Goal: Task Accomplishment & Management: Manage account settings

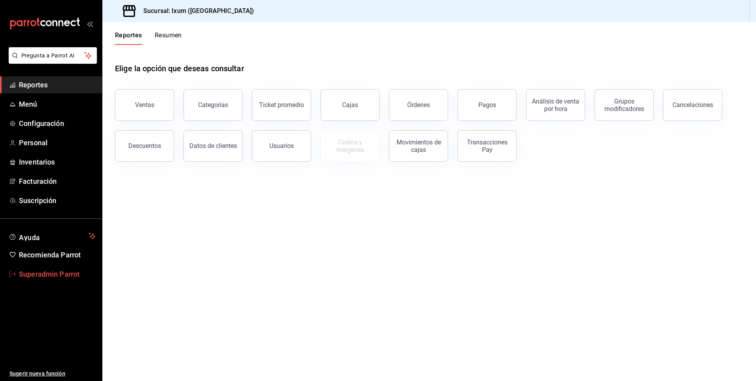
click at [47, 278] on span "Superadmin Parrot" at bounding box center [57, 274] width 77 height 11
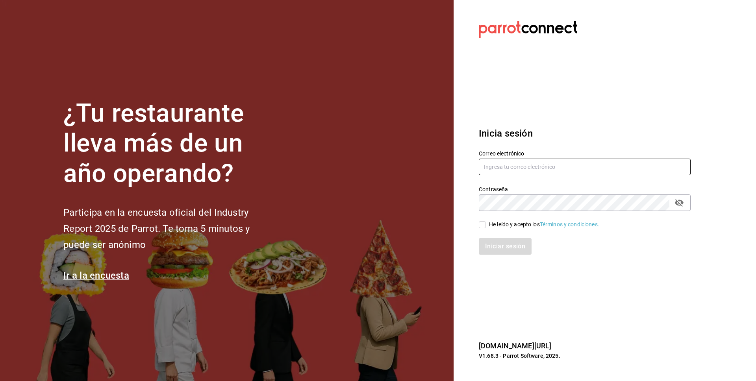
click at [525, 159] on input "text" at bounding box center [585, 167] width 212 height 17
paste input "recadoazul@merida.com"
type input "recadoazul@merida.com"
click at [509, 224] on div "He leído y acepto los Términos y condiciones." at bounding box center [544, 225] width 110 height 8
click at [486, 224] on input "He leído y acepto los Términos y condiciones." at bounding box center [482, 224] width 7 height 7
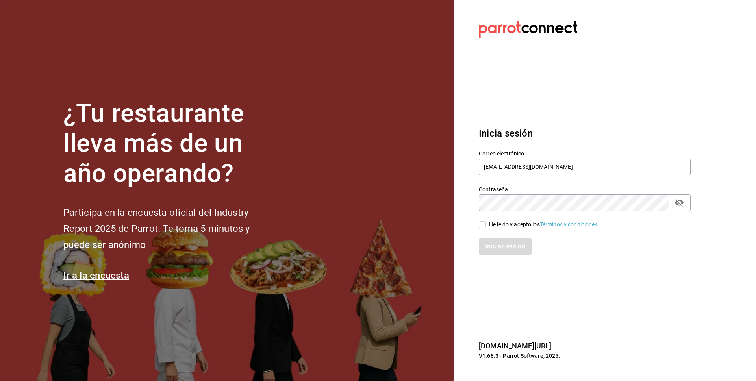
checkbox input "true"
click at [513, 241] on button "Iniciar sesión" at bounding box center [505, 246] width 53 height 17
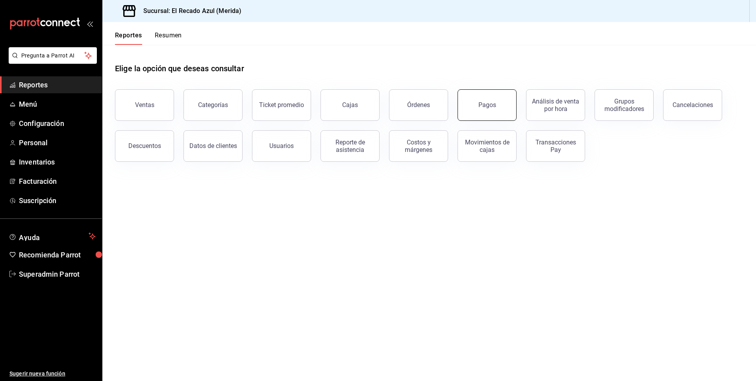
click at [492, 96] on button "Pagos" at bounding box center [487, 105] width 59 height 32
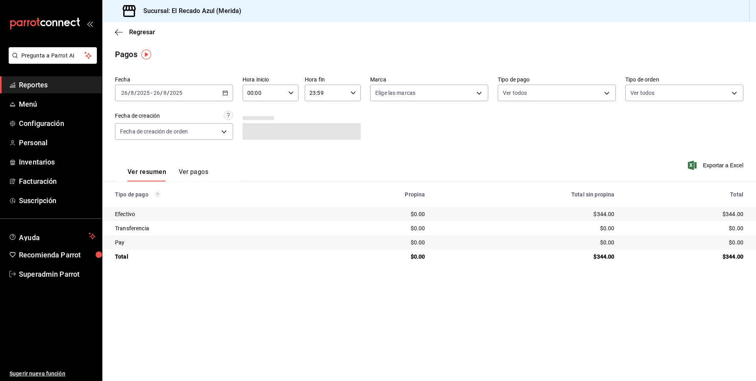
click at [221, 91] on div "[DATE] [DATE] - [DATE] [DATE]" at bounding box center [174, 93] width 118 height 17
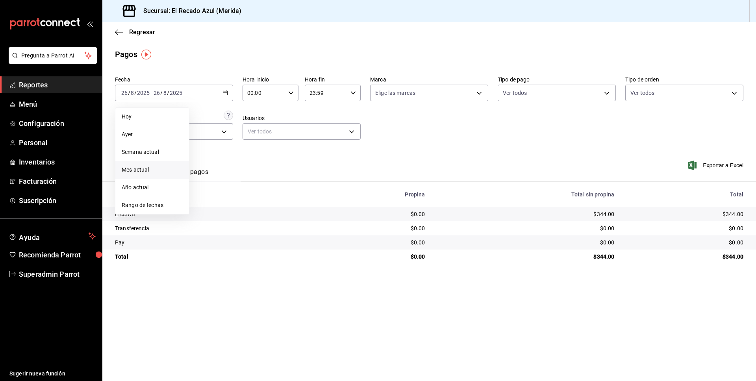
click at [147, 176] on li "Mes actual" at bounding box center [152, 170] width 74 height 18
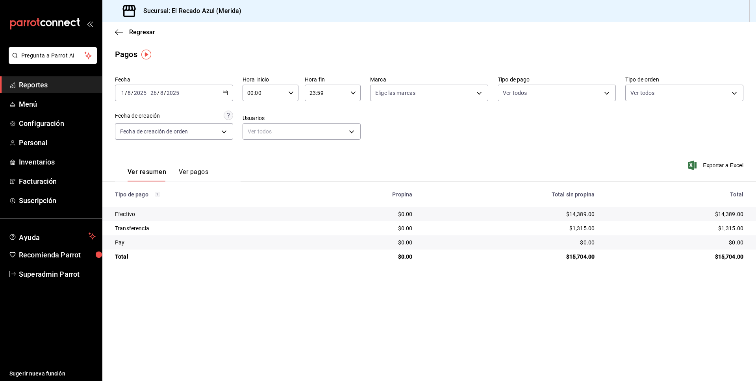
click at [190, 170] on button "Ver pagos" at bounding box center [194, 174] width 30 height 13
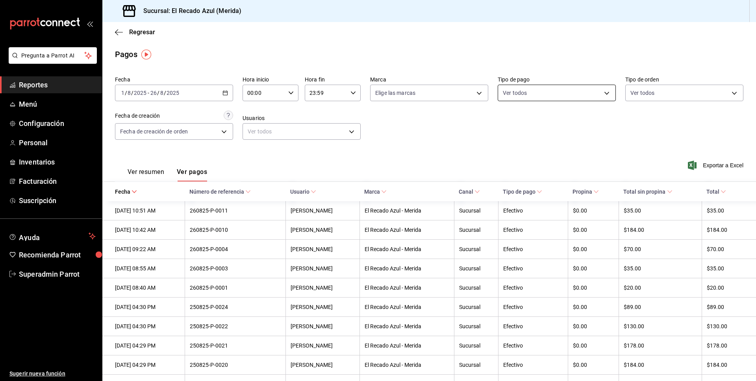
click at [560, 97] on body "Pregunta a Parrot AI Reportes Menú Configuración Personal Inventarios Facturaci…" at bounding box center [378, 190] width 756 height 381
click at [525, 182] on span "Pay" at bounding box center [565, 185] width 93 height 8
type input "9ac88859-a5a7-40c5-808b-9830ad10567a"
checkbox input "true"
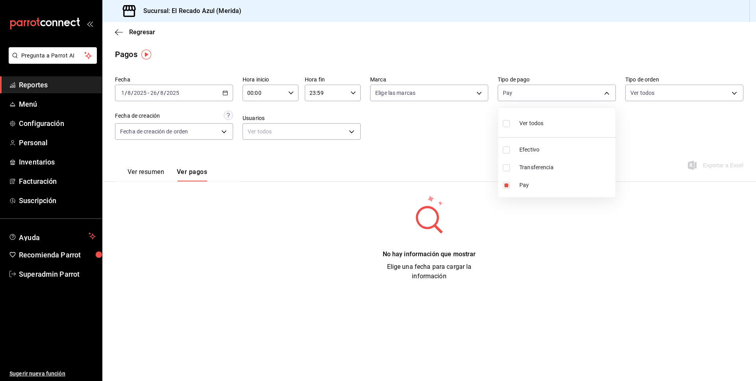
click at [149, 168] on div at bounding box center [378, 190] width 756 height 381
click at [156, 173] on button "Ver resumen" at bounding box center [146, 174] width 37 height 13
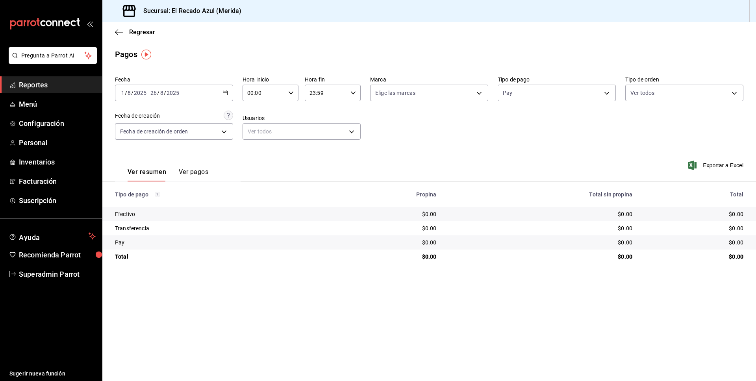
click at [224, 95] on \(Stroke\) "button" at bounding box center [225, 93] width 5 height 4
click at [140, 190] on span "Año actual" at bounding box center [152, 188] width 61 height 8
click at [226, 93] on icon "button" at bounding box center [226, 93] width 6 height 6
click at [147, 186] on span "Año actual" at bounding box center [152, 188] width 61 height 8
click at [227, 88] on div "2025-01-01 1 / 1 / 2025 - 2025-08-26 26 / 8 / 2025" at bounding box center [174, 93] width 118 height 17
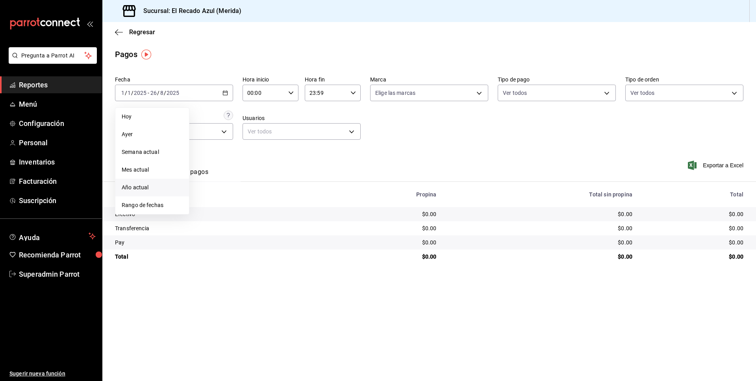
click at [136, 186] on span "Año actual" at bounding box center [152, 188] width 61 height 8
click at [200, 91] on div "2025-01-01 1 / 1 / 2025 - 2025-08-26 26 / 8 / 2025" at bounding box center [174, 93] width 118 height 17
click at [138, 180] on li "Año actual" at bounding box center [152, 188] width 74 height 18
click at [210, 95] on div "2025-01-01 1 / 1 / 2025 - 2025-08-26 26 / 8 / 2025" at bounding box center [174, 93] width 118 height 17
click at [132, 171] on span "Mes actual" at bounding box center [152, 170] width 61 height 8
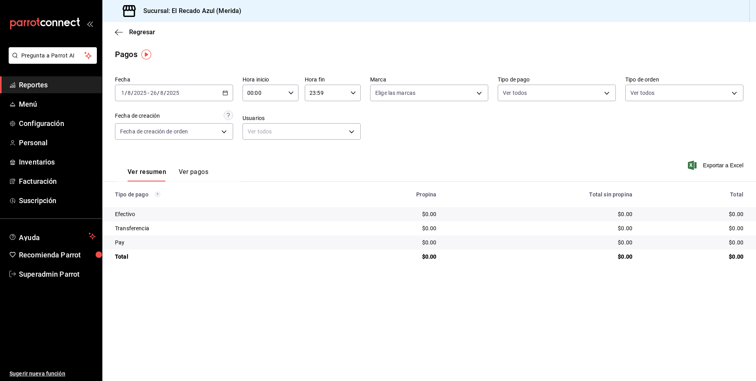
click at [208, 171] on button "Ver pagos" at bounding box center [194, 174] width 30 height 13
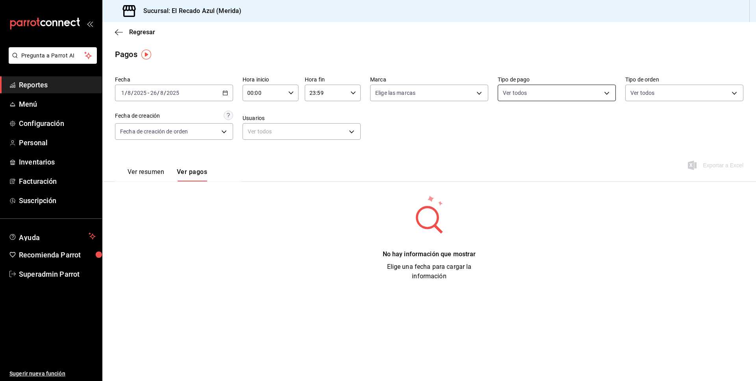
click at [560, 98] on body "Pregunta a Parrot AI Reportes Menú Configuración Personal Inventarios Facturaci…" at bounding box center [378, 190] width 756 height 381
click at [508, 122] on input "checkbox" at bounding box center [506, 123] width 7 height 7
checkbox input "true"
type input "0e0aa84a-d8d5-4bf1-a2e7-4eb0242f322a,7a70ced3-3f53-4188-826b-2dd6e6a48aa4,9ac88…"
checkbox input "true"
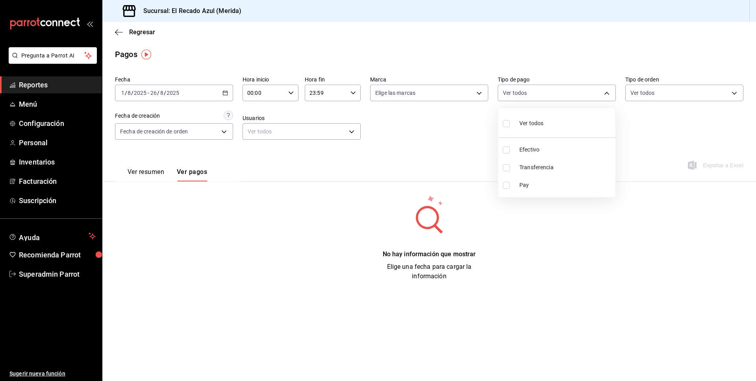
checkbox input "true"
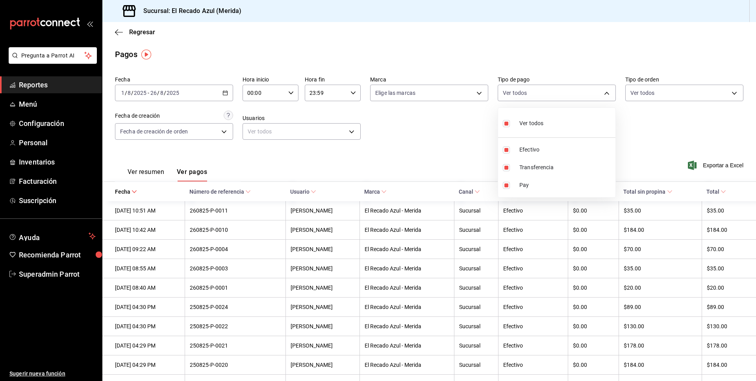
click at [153, 174] on div at bounding box center [378, 190] width 756 height 381
click at [153, 174] on button "Ver resumen" at bounding box center [146, 174] width 37 height 13
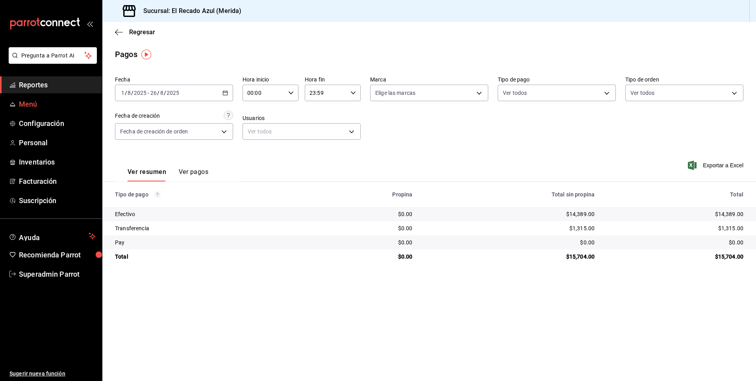
click at [31, 107] on span "Menú" at bounding box center [57, 104] width 77 height 11
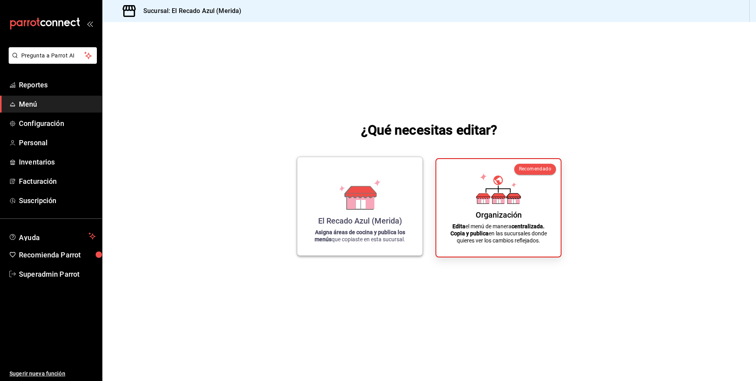
click at [379, 223] on div "El Recado Azul (Merida)" at bounding box center [360, 220] width 84 height 9
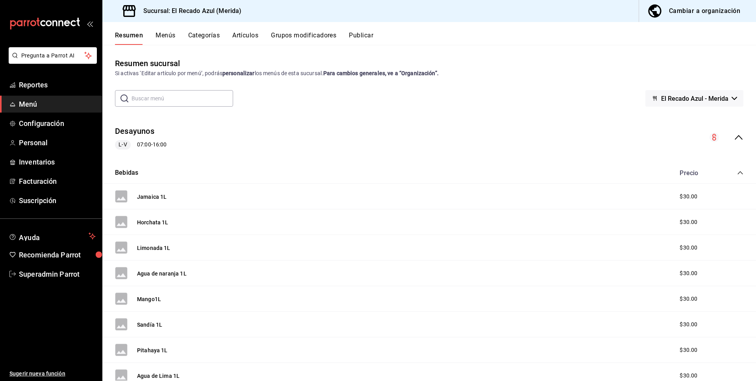
click at [156, 20] on div "Sucursal: El Recado Azul (Merida)" at bounding box center [177, 11] width 136 height 22
click at [162, 33] on button "Menús" at bounding box center [166, 38] width 20 height 13
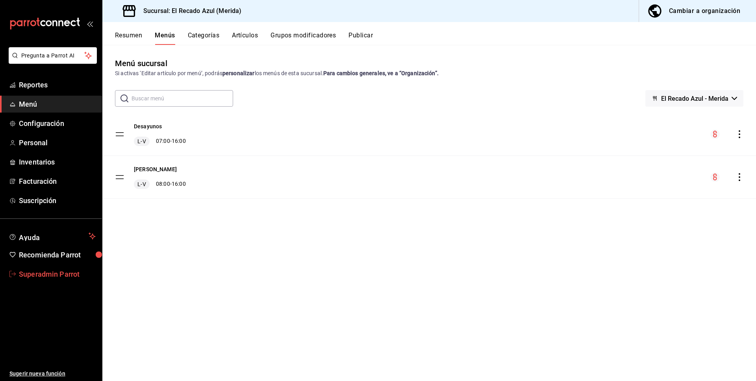
click at [40, 275] on span "Superadmin Parrot" at bounding box center [57, 274] width 77 height 11
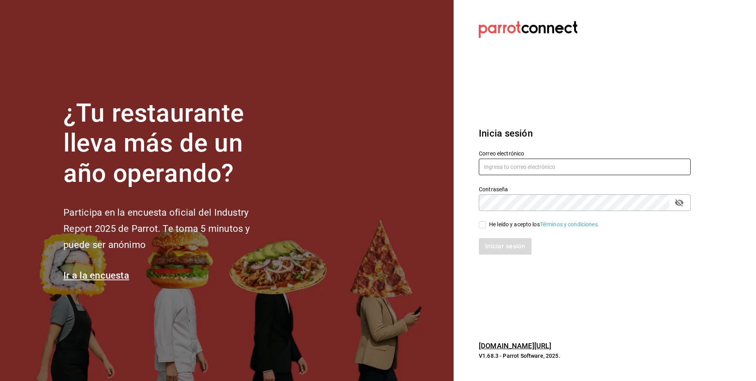
click at [517, 172] on input "text" at bounding box center [585, 167] width 212 height 17
paste input "mariquitamia@tlaxcala.com"
type input "mariquitamia@tlaxcala.com"
click at [499, 228] on div "He leído y acepto los Términos y condiciones." at bounding box center [544, 225] width 110 height 8
click at [486, 228] on input "He leído y acepto los Términos y condiciones." at bounding box center [482, 224] width 7 height 7
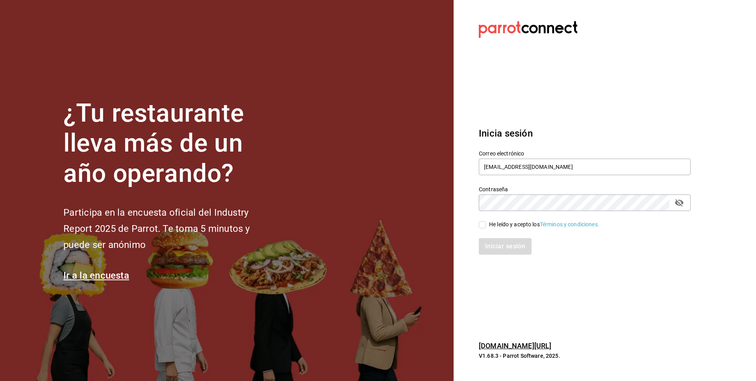
checkbox input "true"
click at [525, 242] on button "Iniciar sesión" at bounding box center [506, 246] width 54 height 17
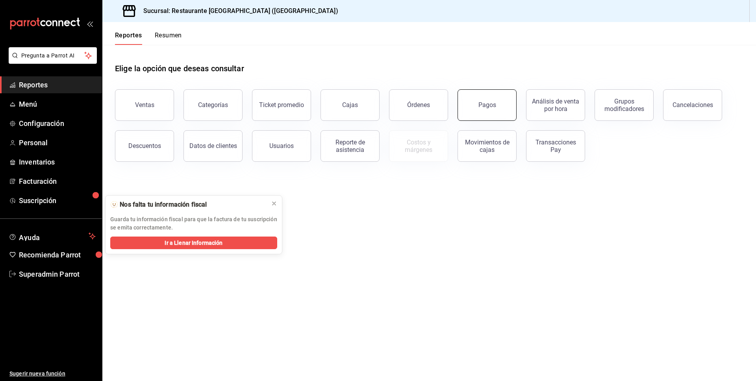
click at [488, 99] on button "Pagos" at bounding box center [487, 105] width 59 height 32
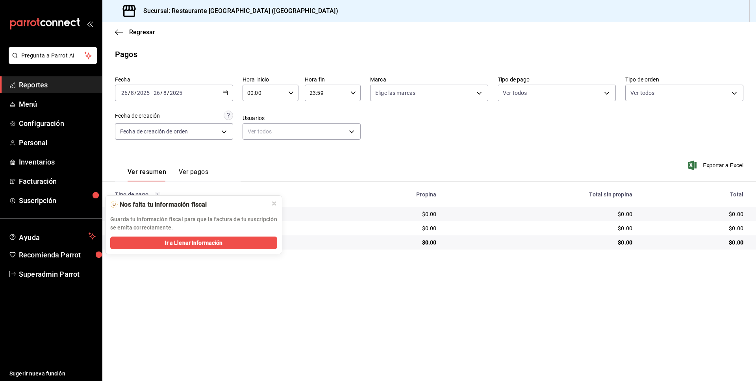
click at [193, 170] on button "Ver pagos" at bounding box center [194, 174] width 30 height 13
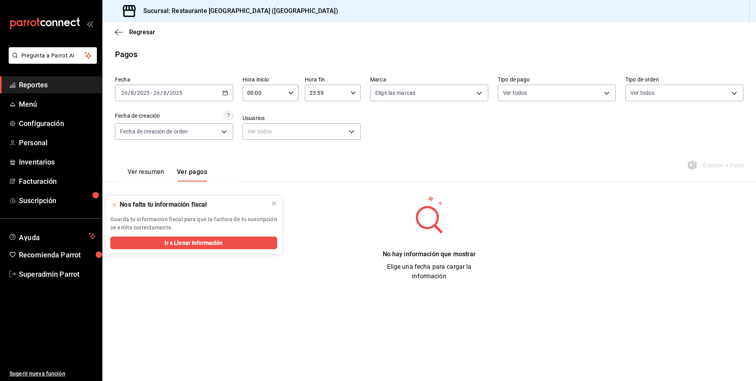
click at [232, 97] on div "[DATE] [DATE] - [DATE] [DATE]" at bounding box center [174, 93] width 118 height 17
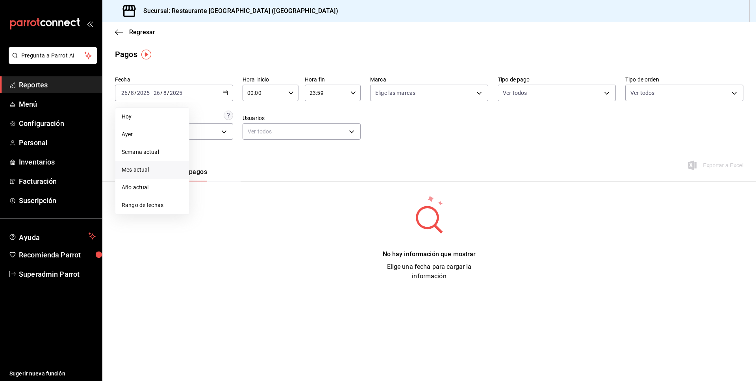
click at [147, 166] on span "Mes actual" at bounding box center [152, 170] width 61 height 8
click at [33, 144] on span "Personal" at bounding box center [57, 142] width 77 height 11
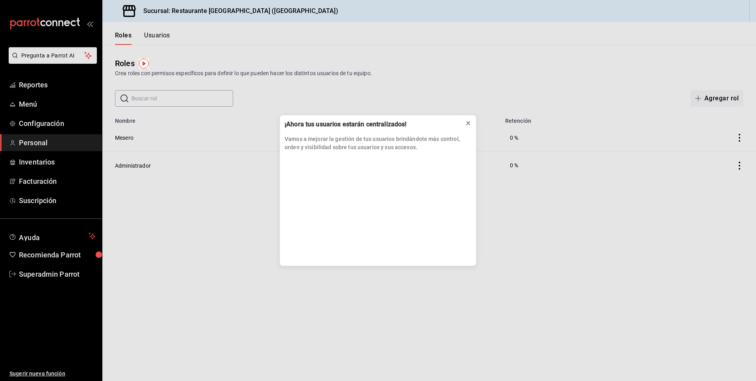
click at [470, 123] on icon at bounding box center [468, 123] width 6 height 6
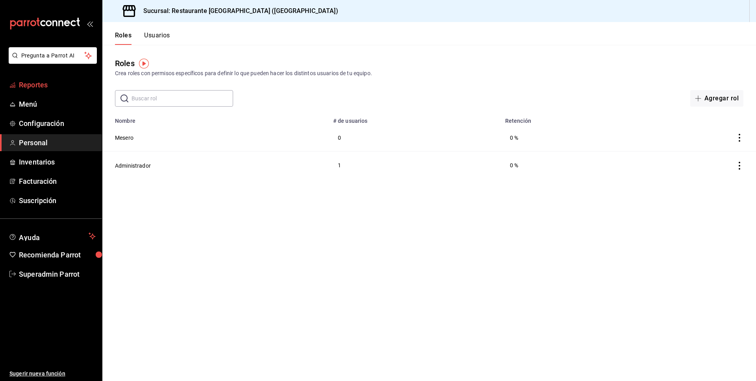
click at [25, 84] on span "Reportes" at bounding box center [57, 85] width 77 height 11
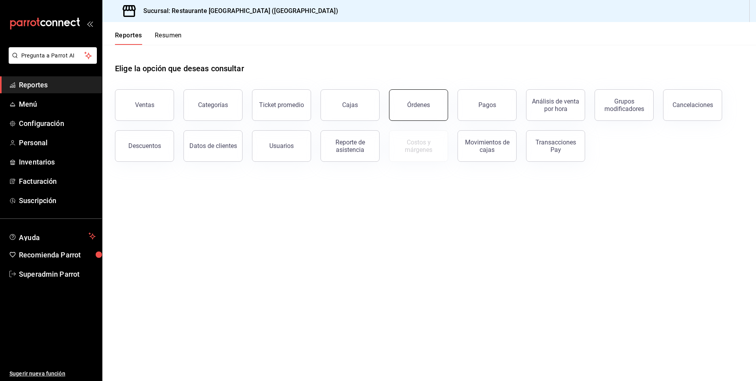
click at [427, 118] on button "Órdenes" at bounding box center [418, 105] width 59 height 32
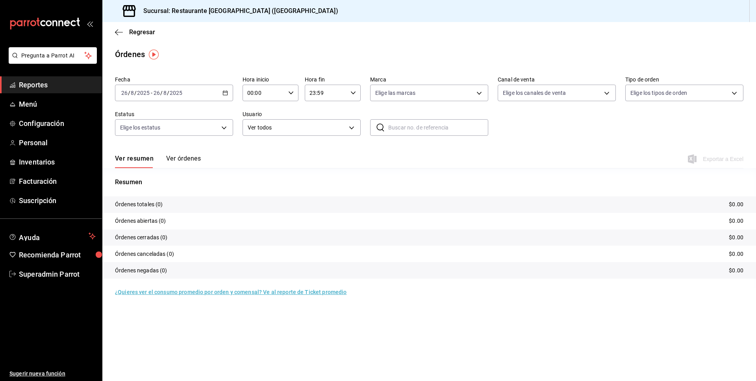
click at [199, 156] on button "Ver órdenes" at bounding box center [183, 161] width 35 height 13
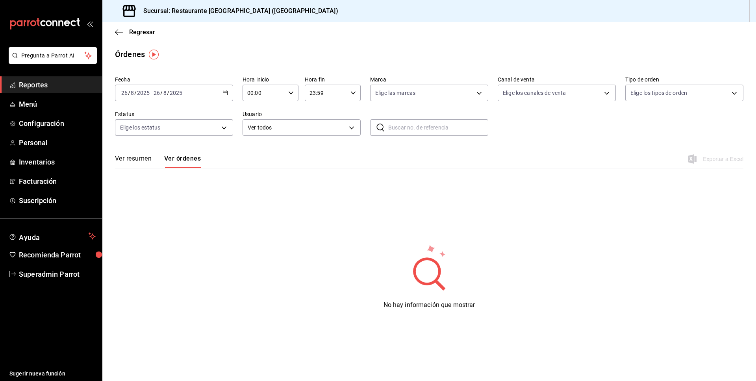
click at [224, 93] on icon "button" at bounding box center [226, 93] width 6 height 6
click at [139, 173] on span "Mes actual" at bounding box center [152, 170] width 61 height 8
click at [137, 158] on button "Ver resumen" at bounding box center [133, 161] width 37 height 13
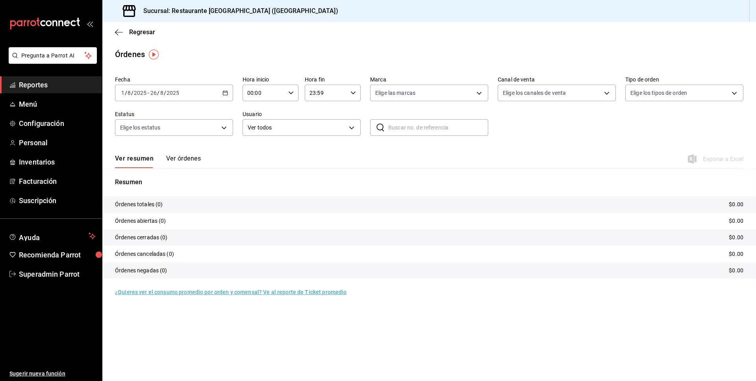
click at [166, 158] on button "Ver órdenes" at bounding box center [183, 161] width 35 height 13
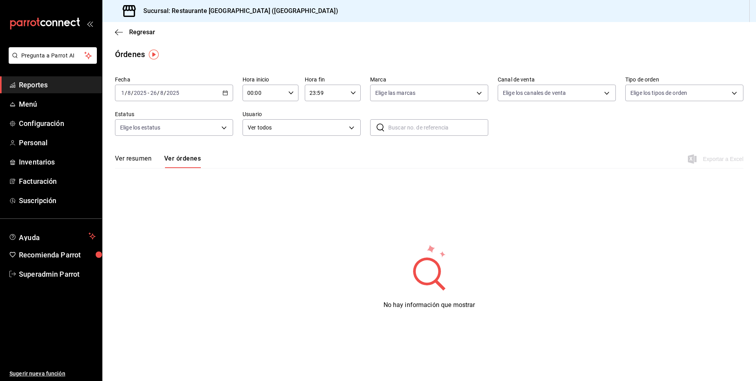
click at [222, 93] on div "2025-08-01 1 / 8 / 2025 - 2025-08-26 26 / 8 / 2025" at bounding box center [174, 93] width 118 height 17
click at [265, 241] on div "Fecha 2025-08-01 1 / 8 / 2025 - 2025-08-26 26 / 8 / 2025 Hoy Ayer Semana actual…" at bounding box center [429, 191] width 654 height 237
